Goal: Task Accomplishment & Management: Complete application form

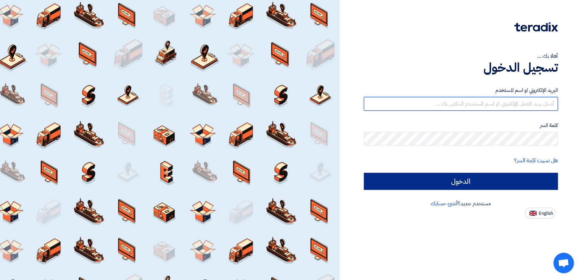
type input "[EMAIL_ADDRESS][DOMAIN_NAME]"
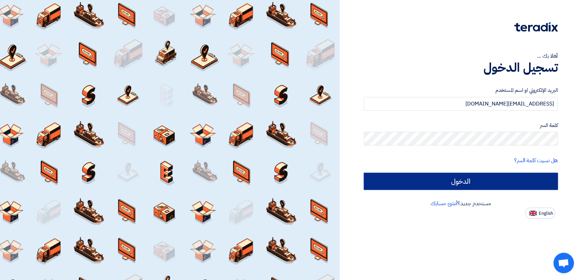
click at [374, 175] on input "الدخول" at bounding box center [461, 180] width 194 height 17
click at [387, 184] on input "الدخول" at bounding box center [461, 180] width 194 height 17
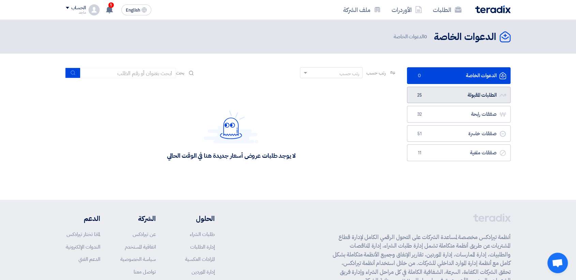
click at [427, 95] on link "الطلبات المقبولة الطلبات المقبولة 25" at bounding box center [459, 95] width 104 height 17
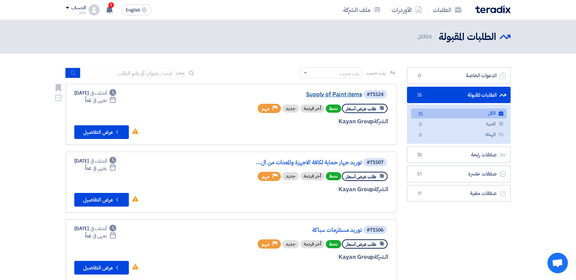
click at [324, 94] on link "Supply of Paint items" at bounding box center [294, 94] width 136 height 6
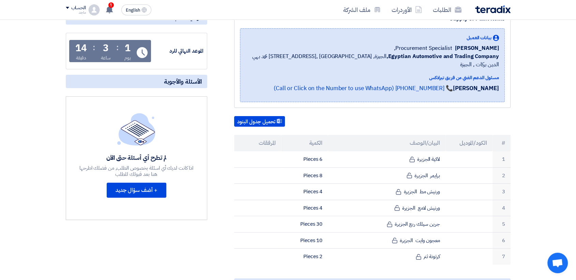
scroll to position [97, 0]
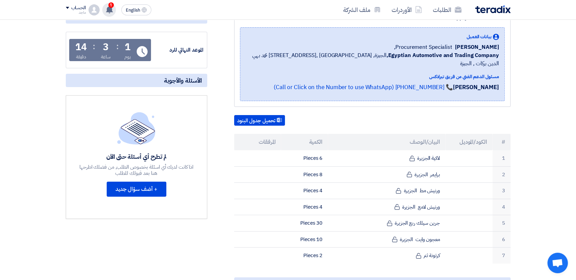
click at [108, 6] on icon at bounding box center [109, 9] width 7 height 7
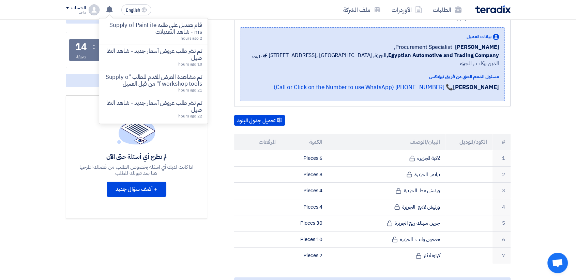
click at [127, 31] on p "قام بتعديل علي طلبه Supply of Paint items - شاهد التعديلات" at bounding box center [153, 29] width 97 height 14
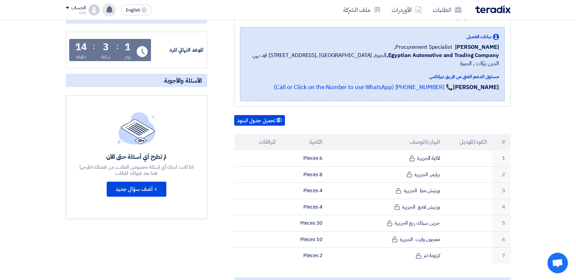
click at [111, 9] on use at bounding box center [109, 9] width 7 height 7
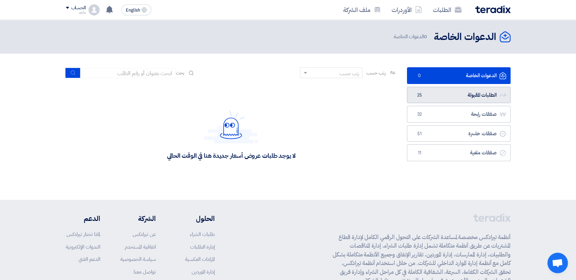
click at [456, 92] on link "الطلبات المقبولة الطلبات المقبولة 25" at bounding box center [459, 95] width 104 height 17
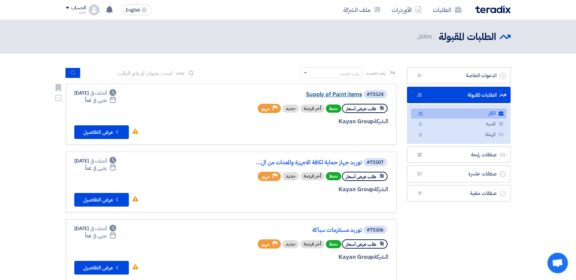
click at [326, 96] on link "Supply of Paint items" at bounding box center [294, 94] width 136 height 6
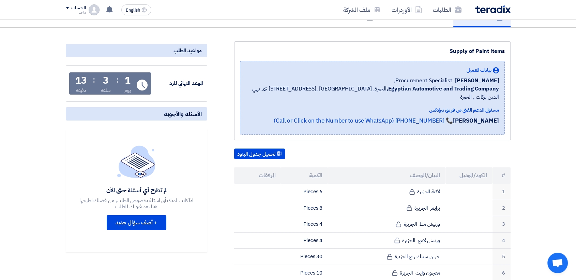
scroll to position [52, 0]
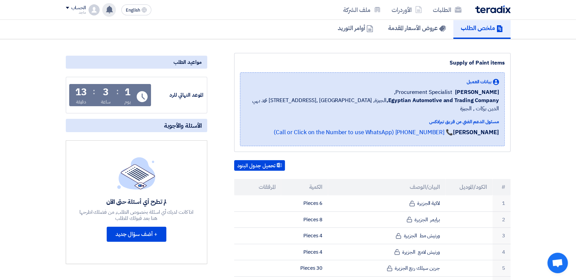
click at [109, 9] on use at bounding box center [109, 9] width 7 height 7
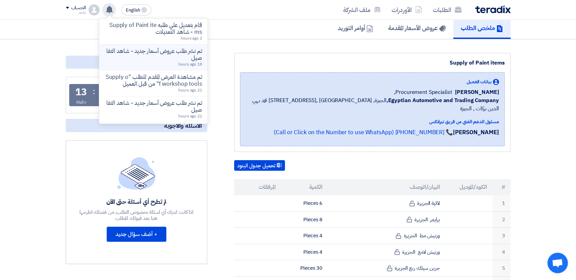
click at [141, 61] on div "تم نشر طلب عروض أسعار جديد - شاهد التفاصيل 18 hours ago" at bounding box center [153, 57] width 97 height 19
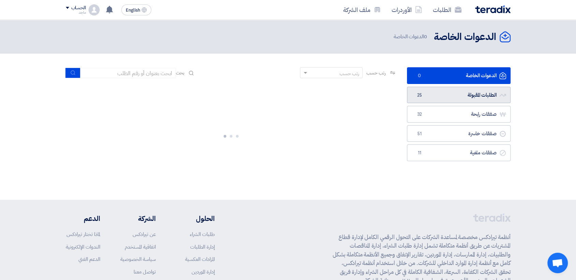
click at [429, 99] on link "الطلبات المقبولة الطلبات المقبولة 25" at bounding box center [459, 95] width 104 height 17
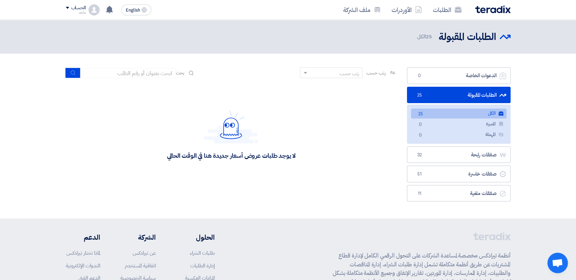
click at [429, 99] on link "الطلبات المقبولة الطلبات المقبولة 25" at bounding box center [459, 95] width 104 height 17
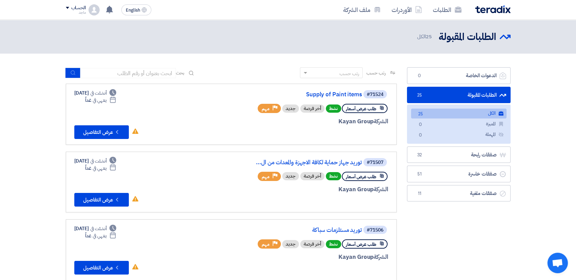
click at [429, 99] on link "الطلبات المقبولة الطلبات المقبولة 25" at bounding box center [459, 95] width 104 height 17
click at [331, 161] on link "توريد جهاز حماية لكافة الاجهزة والمعدات من ال..." at bounding box center [294, 162] width 136 height 6
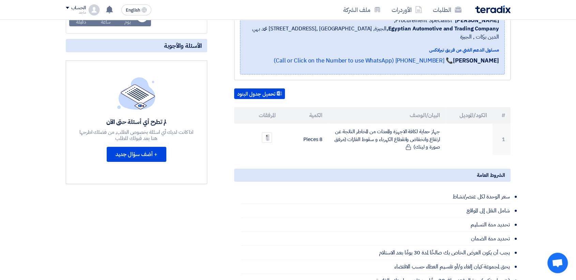
scroll to position [150, 0]
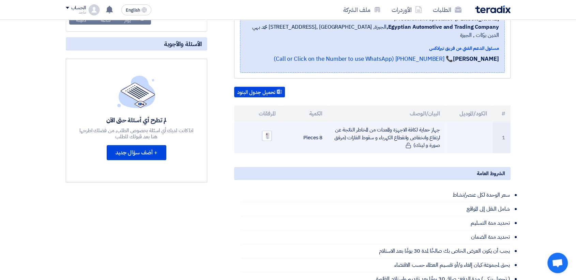
click at [268, 129] on img at bounding box center [267, 135] width 10 height 13
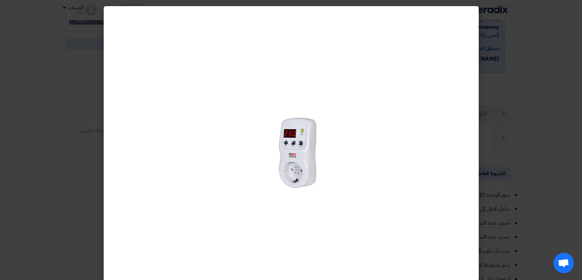
click at [63, 178] on modal-container at bounding box center [291, 140] width 582 height 280
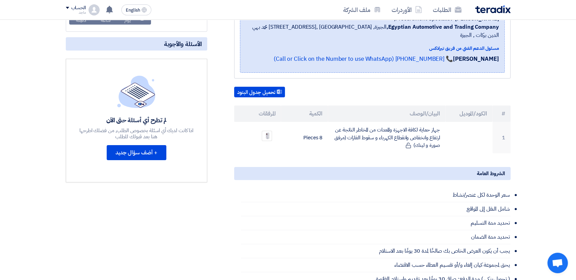
scroll to position [0, 0]
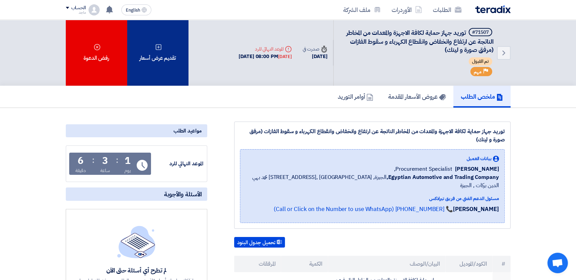
click at [162, 45] on div "تقديم عرض أسعار" at bounding box center [157, 53] width 61 height 66
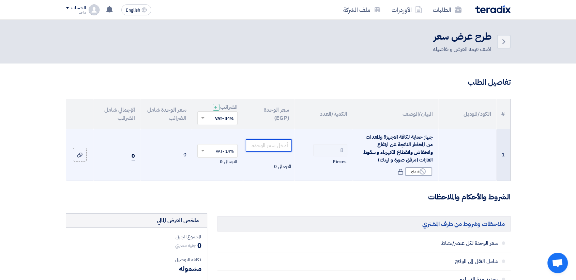
click at [266, 146] on input "number" at bounding box center [269, 145] width 46 height 12
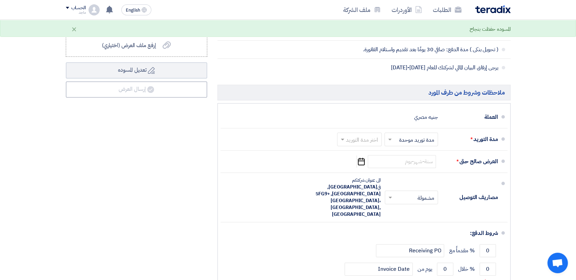
scroll to position [303, 0]
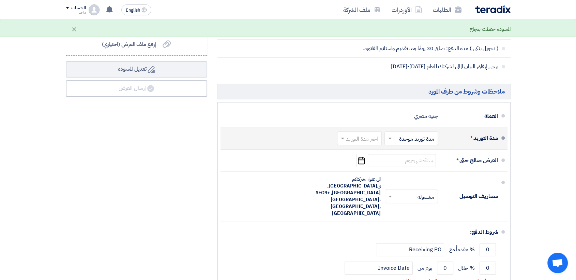
type input "4850"
click at [345, 136] on span at bounding box center [341, 138] width 9 height 7
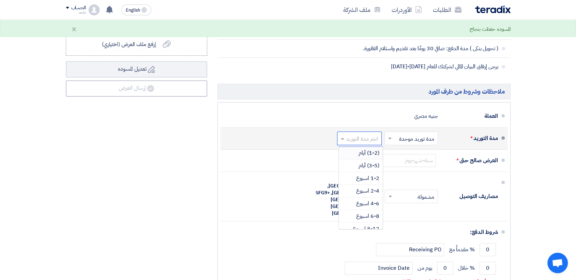
click at [359, 154] on span "(1-2) أيام" at bounding box center [369, 153] width 21 height 8
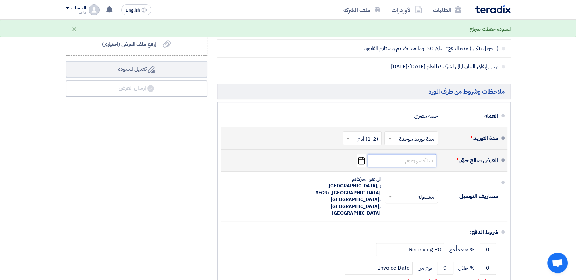
click at [409, 163] on input at bounding box center [402, 160] width 68 height 13
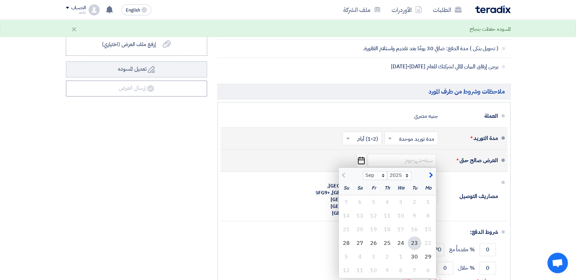
click at [416, 243] on div "23" at bounding box center [415, 243] width 14 height 14
type input "9/23/2025"
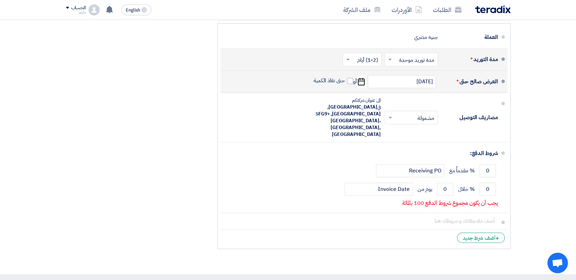
scroll to position [386, 0]
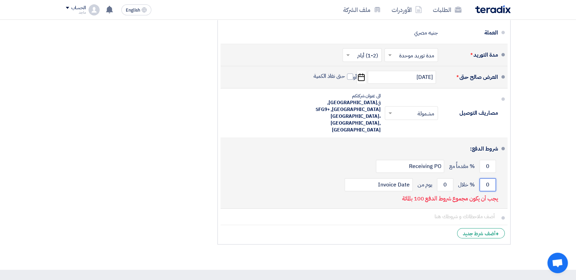
click at [485, 178] on input "0" at bounding box center [488, 184] width 16 height 13
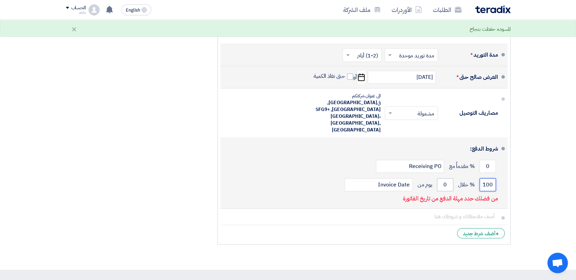
type input "100"
click at [439, 178] on input "0" at bounding box center [445, 184] width 16 height 13
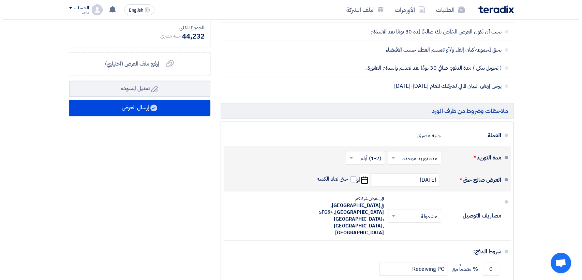
scroll to position [280, 0]
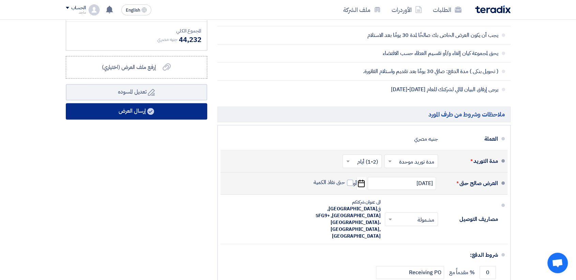
type input "30"
click at [103, 108] on button "إرسال العرض" at bounding box center [136, 111] width 141 height 16
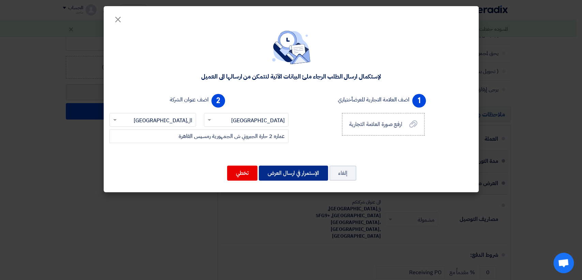
click at [292, 174] on button "الإستمرار في ارسال العرض" at bounding box center [293, 172] width 69 height 15
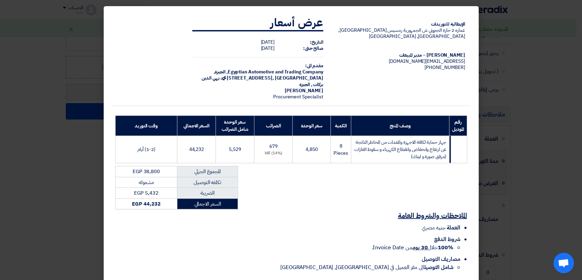
scroll to position [28, 0]
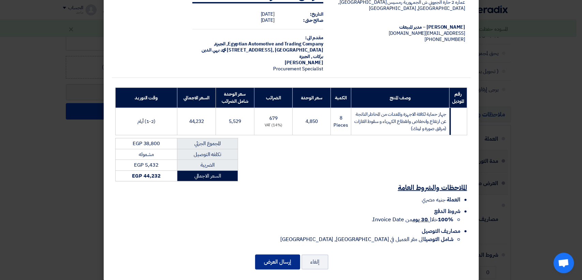
click at [275, 254] on button "إرسال العرض" at bounding box center [277, 261] width 45 height 15
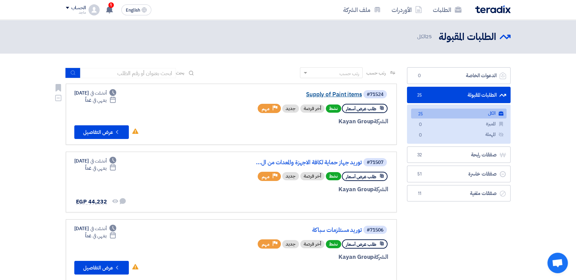
click at [336, 94] on link "Supply of Paint items" at bounding box center [294, 94] width 136 height 6
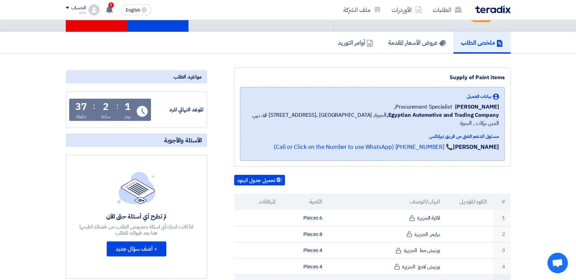
scroll to position [18, 0]
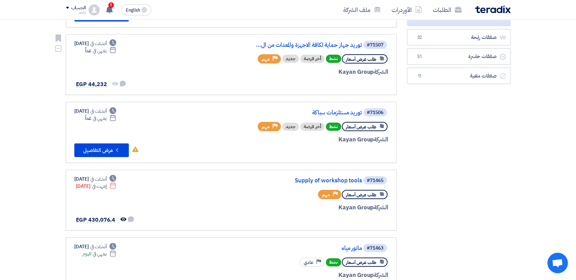
scroll to position [119, 0]
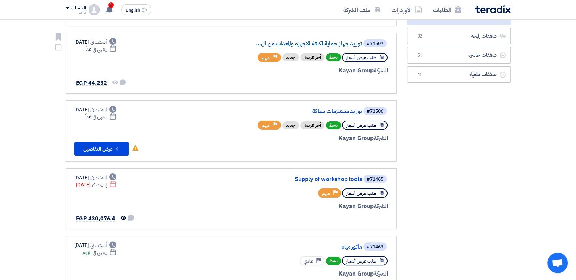
click at [341, 42] on link "توريد جهاز حماية لكافة الاجهزة والمعدات من ال..." at bounding box center [294, 44] width 136 height 6
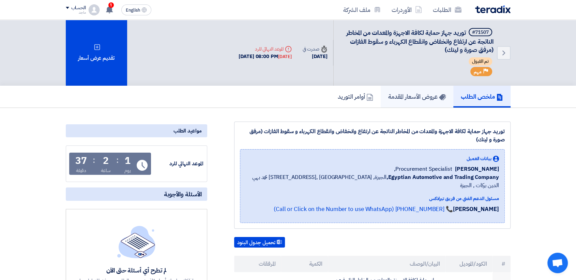
click at [419, 92] on h5 "عروض الأسعار المقدمة" at bounding box center [417, 96] width 58 height 8
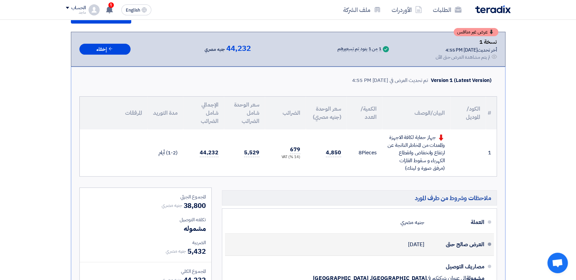
scroll to position [117, 0]
